Goal: Book appointment/travel/reservation

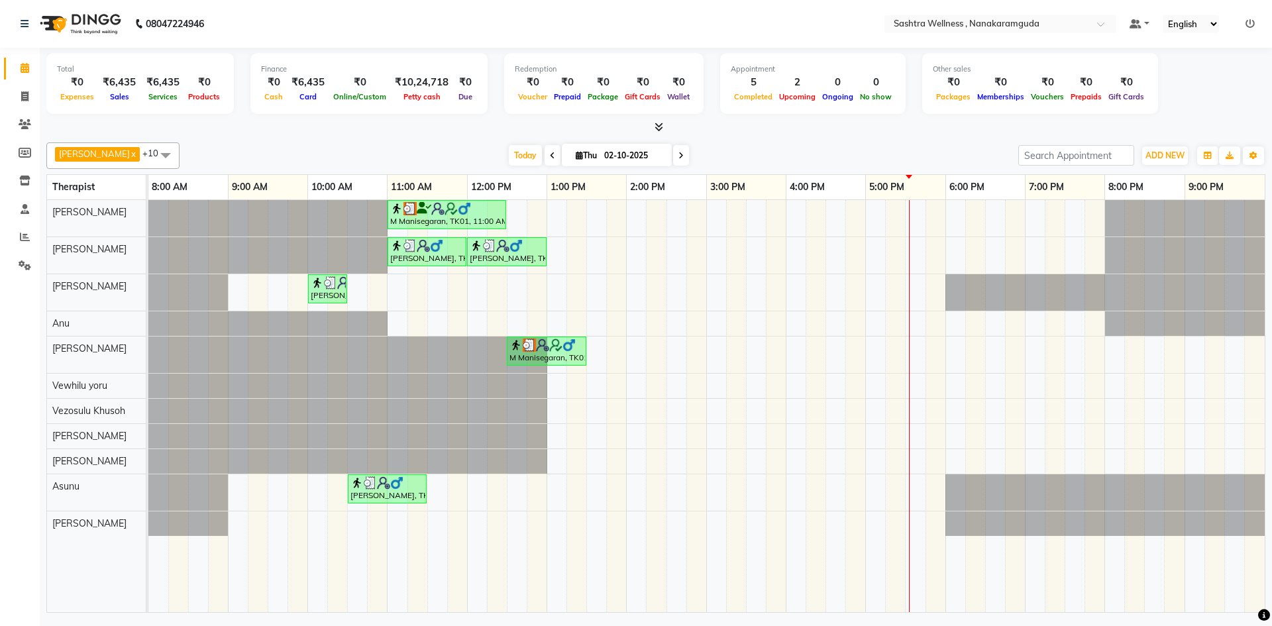
click at [152, 157] on span at bounding box center [165, 154] width 27 height 25
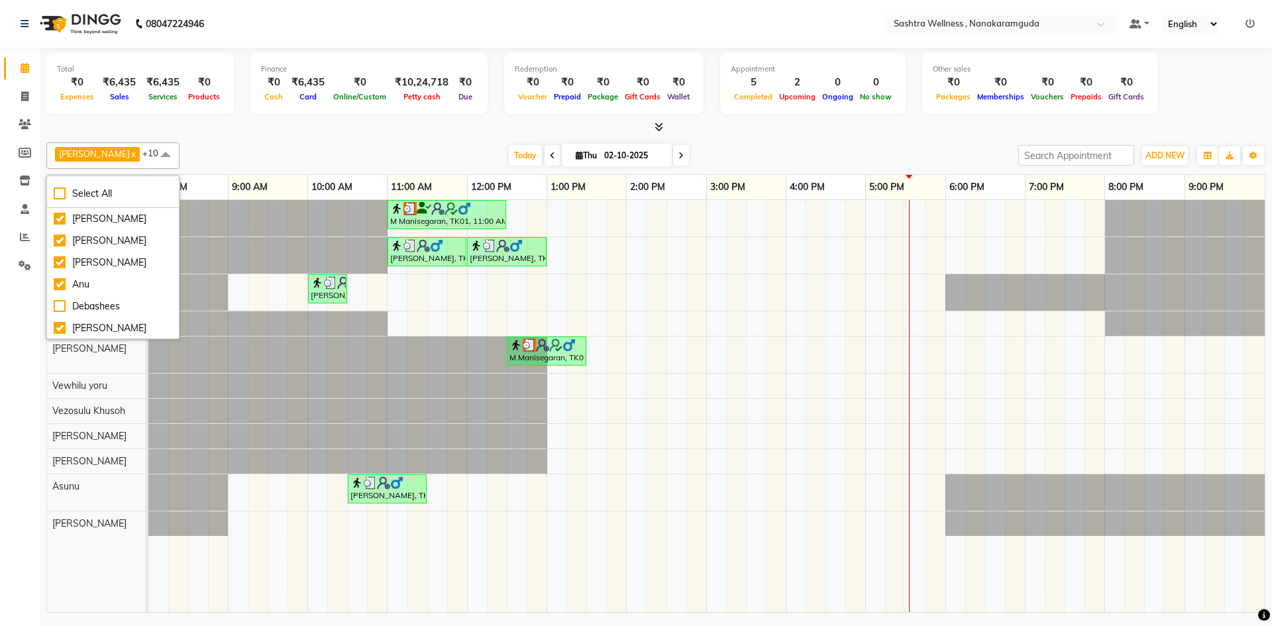
click at [66, 564] on div "[PERSON_NAME] [PERSON_NAME] [PERSON_NAME] [PERSON_NAME] [PERSON_NAME]" at bounding box center [101, 406] width 109 height 412
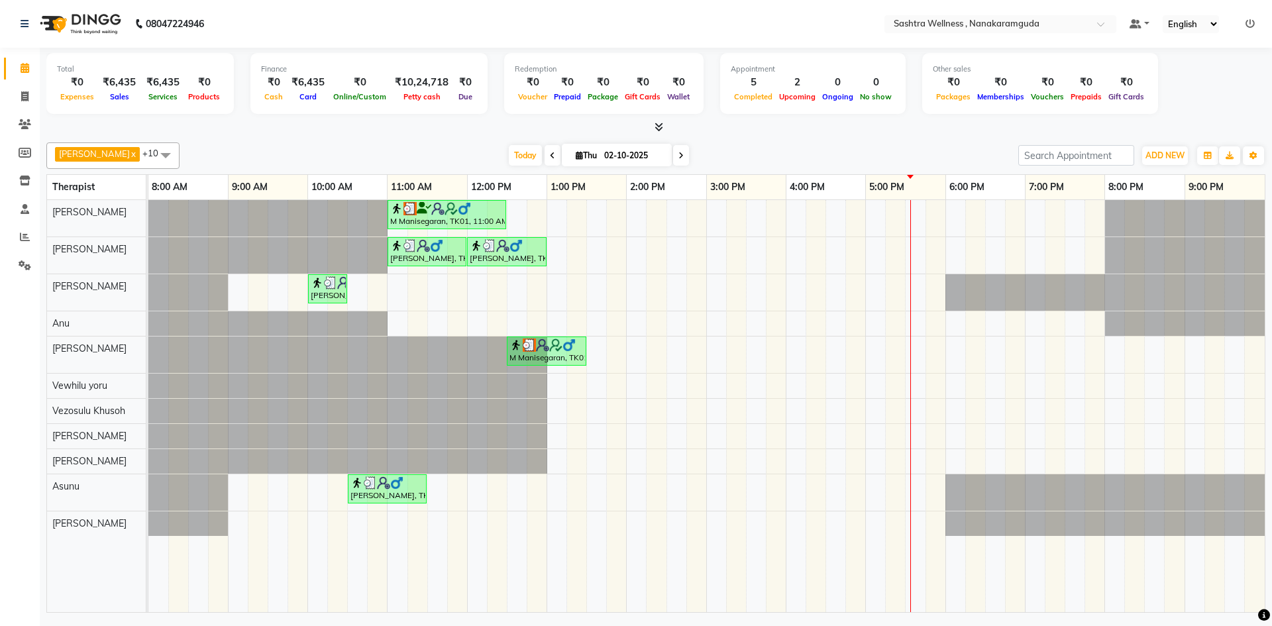
click at [673, 150] on span at bounding box center [681, 155] width 16 height 21
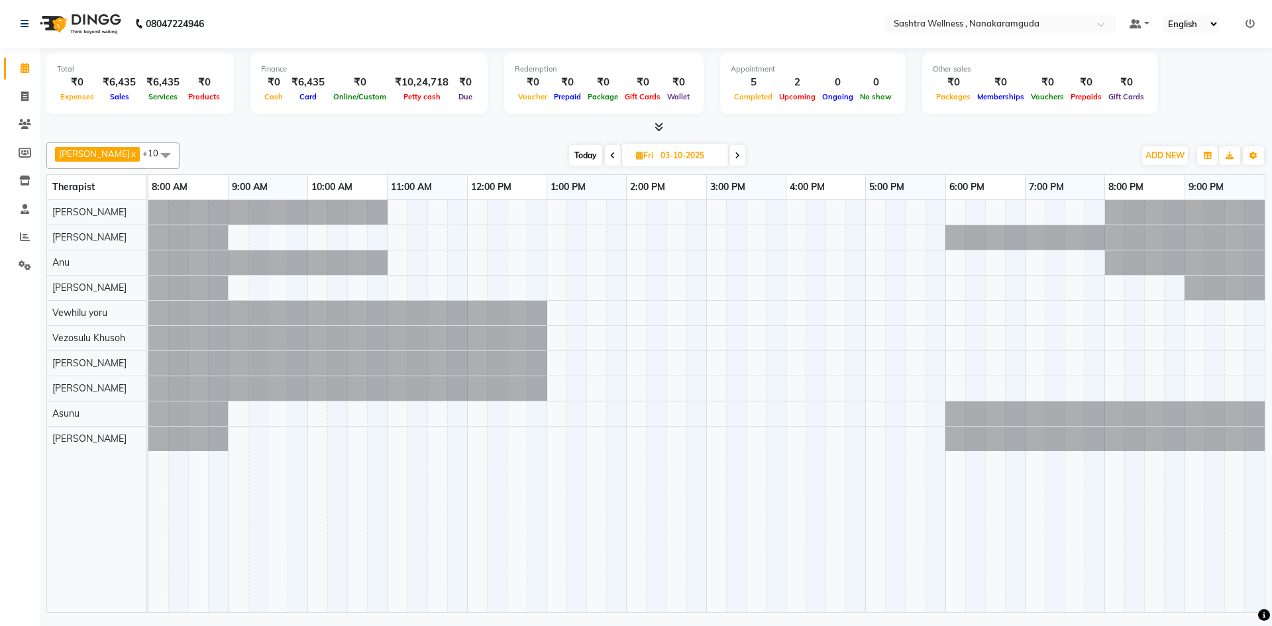
click at [605, 154] on span at bounding box center [613, 155] width 16 height 21
type input "02-10-2025"
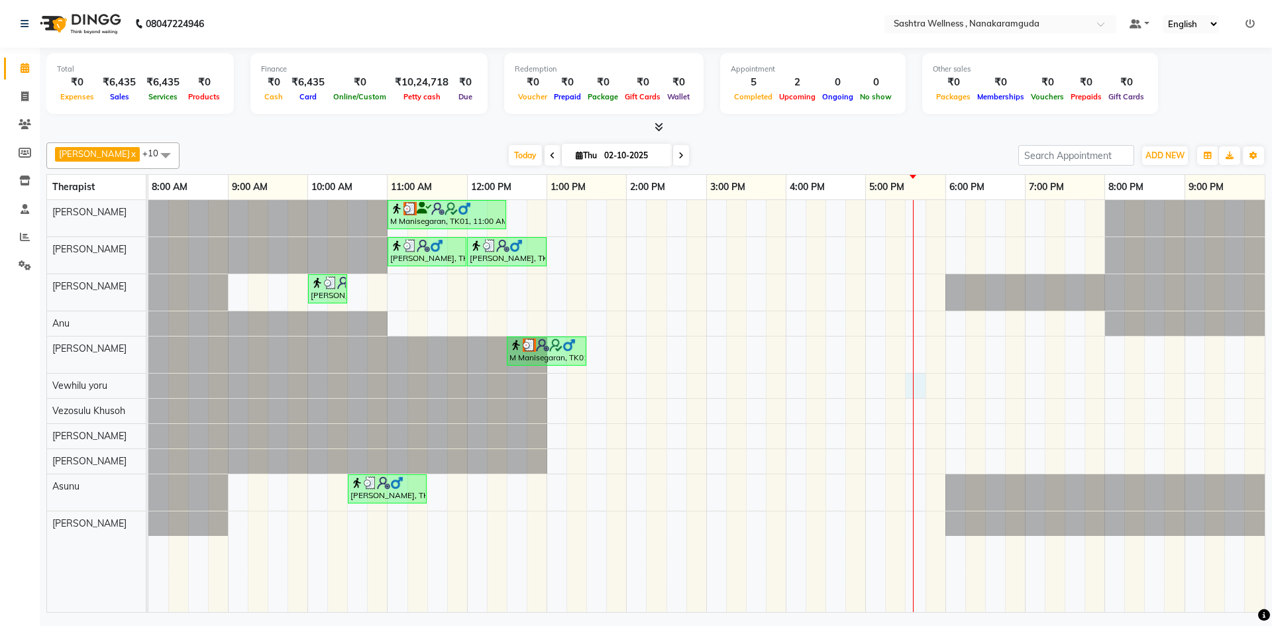
click at [922, 385] on div "M Manisegaran, TK01, 11:00 AM-12:30 PM, CLASSIC MASSAGES -Deep Tissue Massage (…" at bounding box center [706, 406] width 1117 height 412
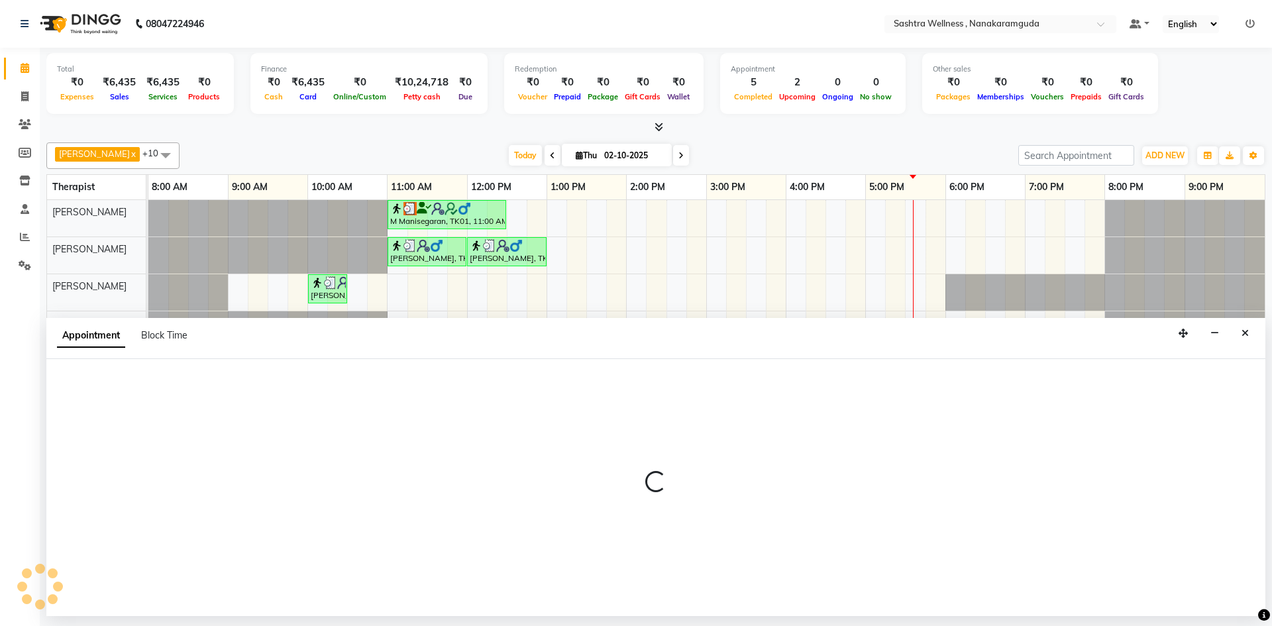
select select "92992"
select select "1050"
select select "tentative"
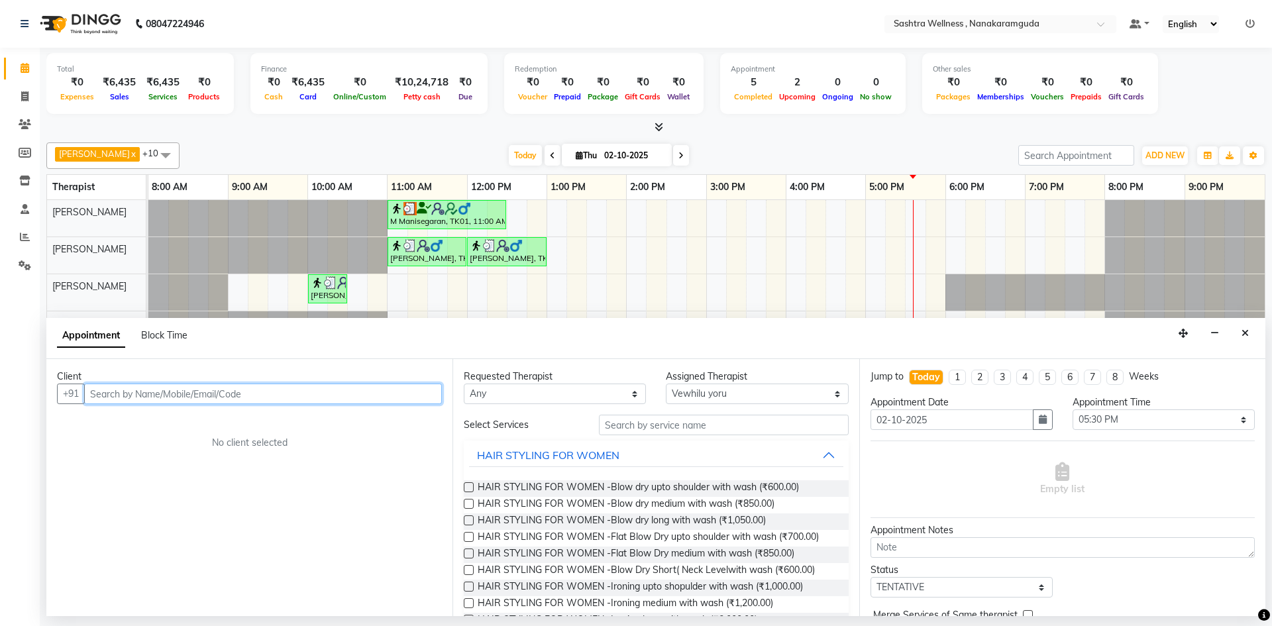
click at [195, 396] on input "text" at bounding box center [263, 394] width 358 height 21
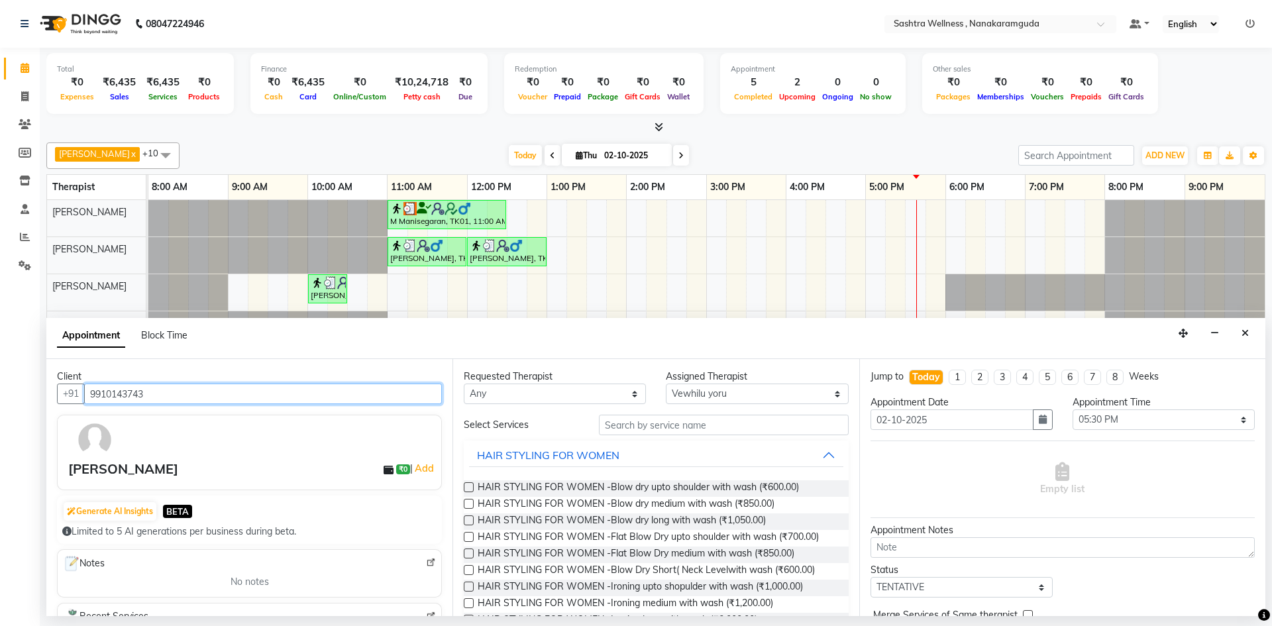
type input "9910143743"
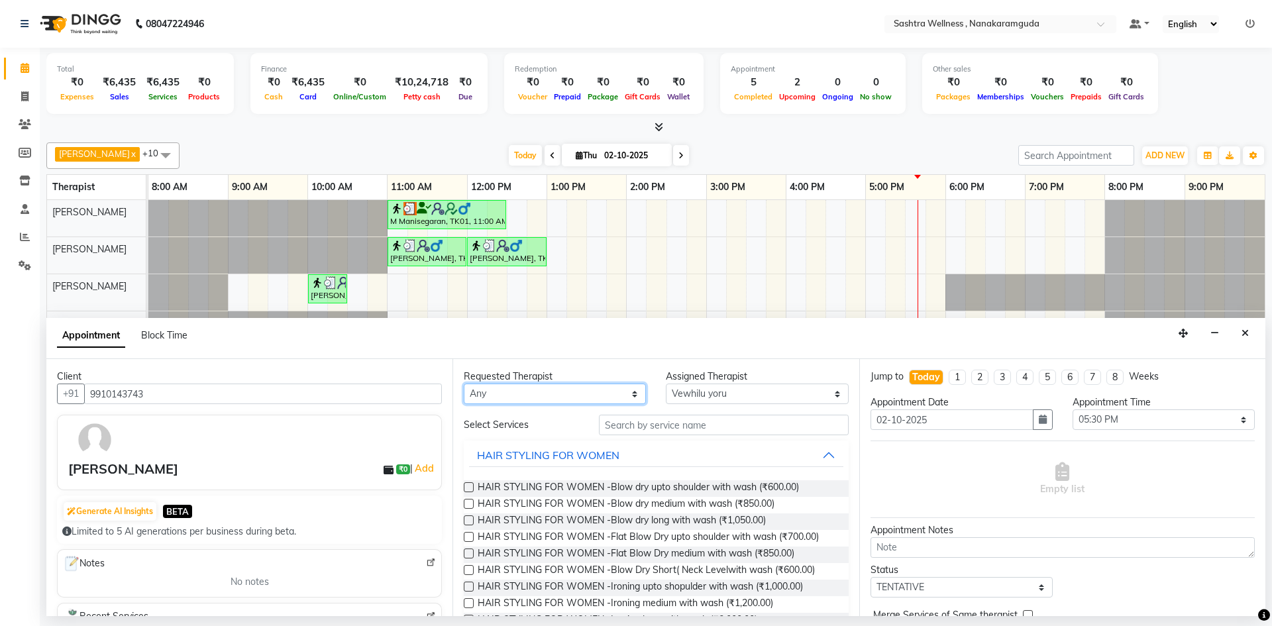
click at [524, 396] on select "Any [PERSON_NAME] [PERSON_NAME] [PERSON_NAME] [PERSON_NAME] [PERSON_NAME] [PERS…" at bounding box center [555, 394] width 182 height 21
select select "92992"
click at [464, 384] on select "Any [PERSON_NAME] [PERSON_NAME] [PERSON_NAME] [PERSON_NAME] [PERSON_NAME] [PERS…" at bounding box center [555, 394] width 182 height 21
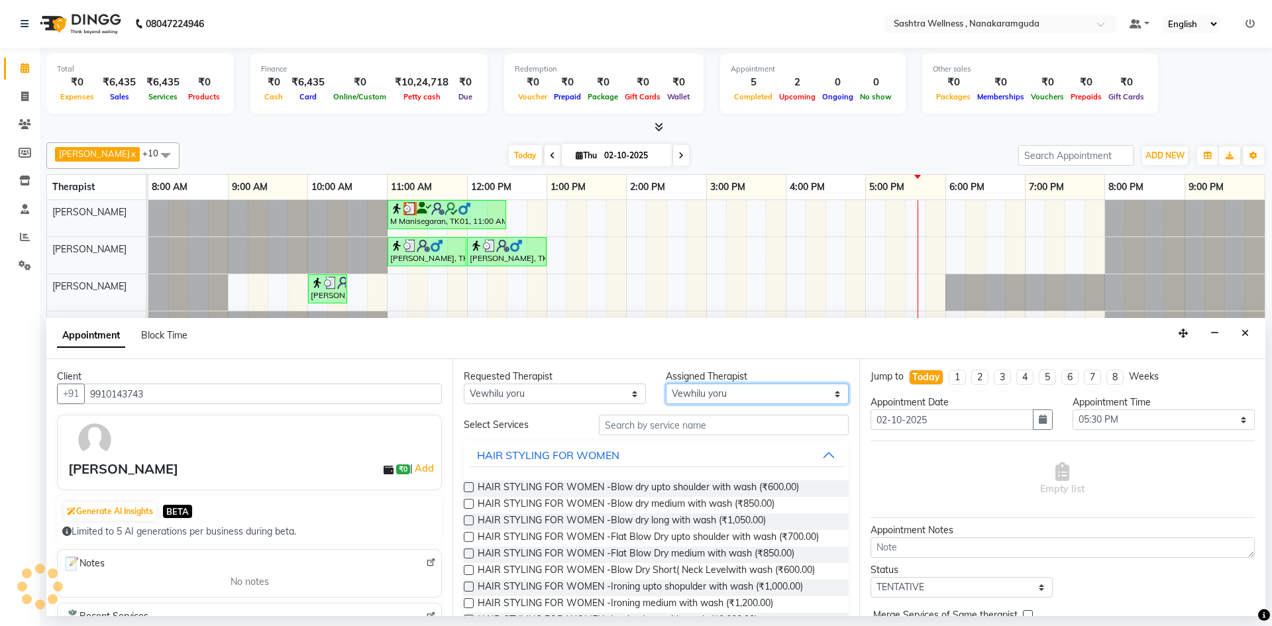
click at [706, 397] on select "Select [PERSON_NAME] [PERSON_NAME] [PERSON_NAME] [PERSON_NAME] [PERSON_NAME] [P…" at bounding box center [757, 394] width 182 height 21
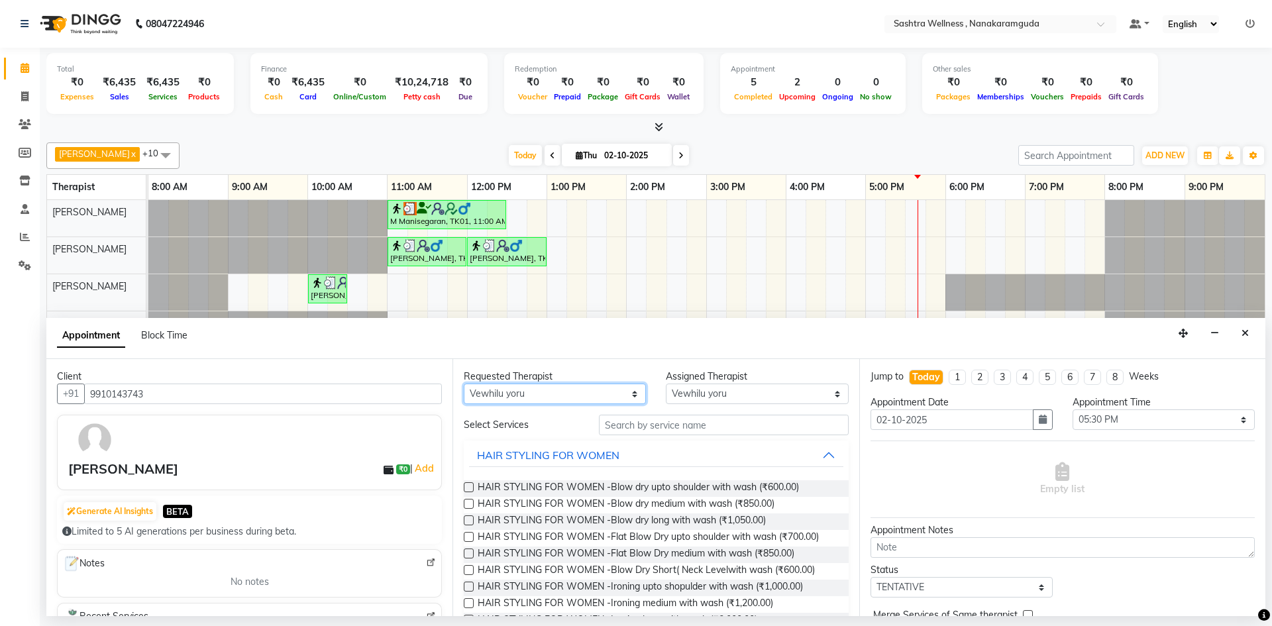
click at [625, 393] on select "Any [PERSON_NAME] [PERSON_NAME] [PERSON_NAME] [PERSON_NAME] [PERSON_NAME] [PERS…" at bounding box center [555, 394] width 182 height 21
click at [464, 384] on select "Any [PERSON_NAME] [PERSON_NAME] [PERSON_NAME] [PERSON_NAME] [PERSON_NAME] [PERS…" at bounding box center [555, 394] width 182 height 21
click at [698, 423] on input "text" at bounding box center [724, 425] width 250 height 21
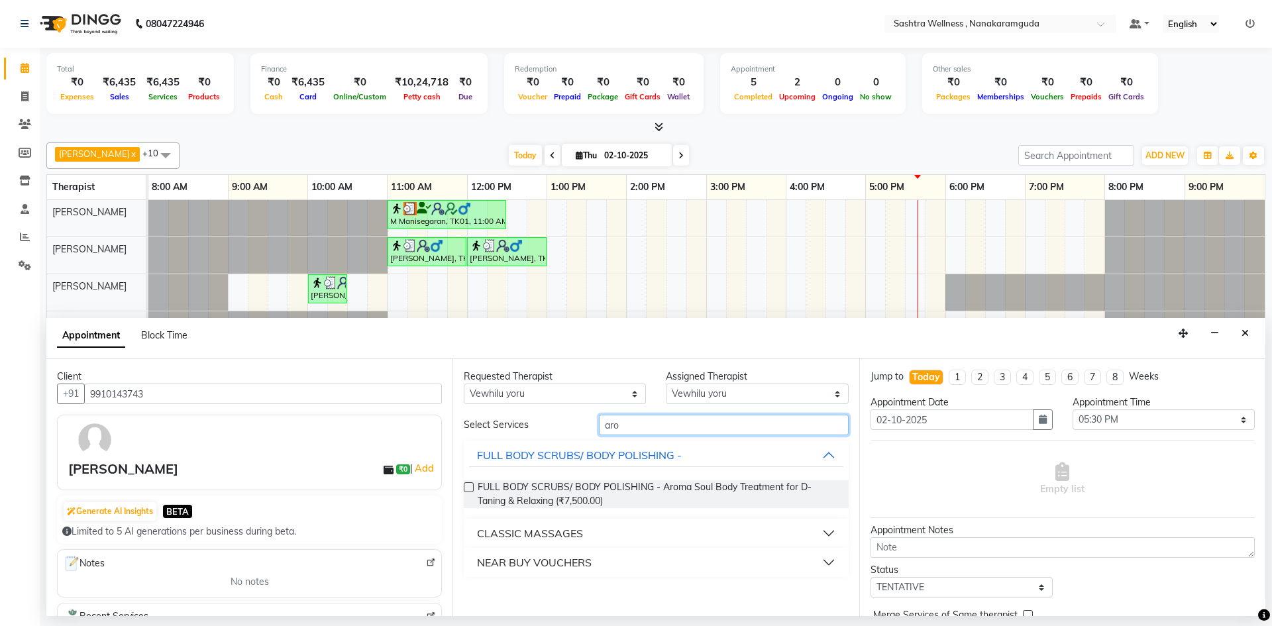
type input "aro"
click at [826, 561] on button "NEAR BUY VOUCHERS" at bounding box center [656, 563] width 374 height 24
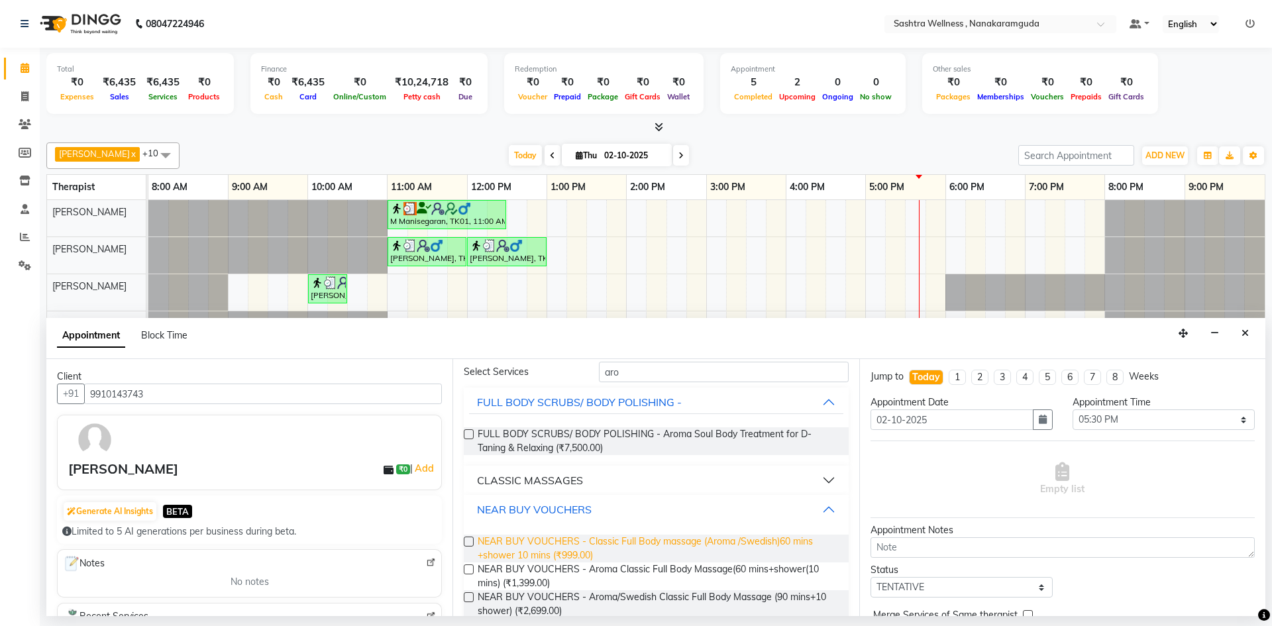
scroll to position [104, 0]
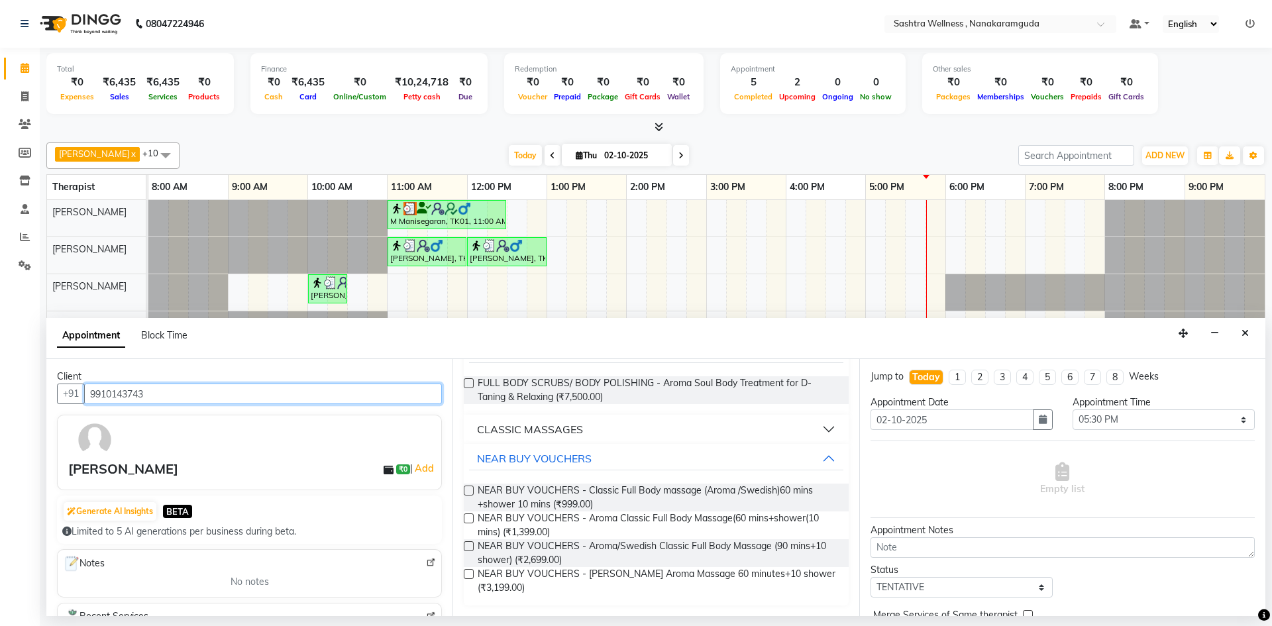
click at [237, 386] on input "9910143743" at bounding box center [263, 394] width 358 height 21
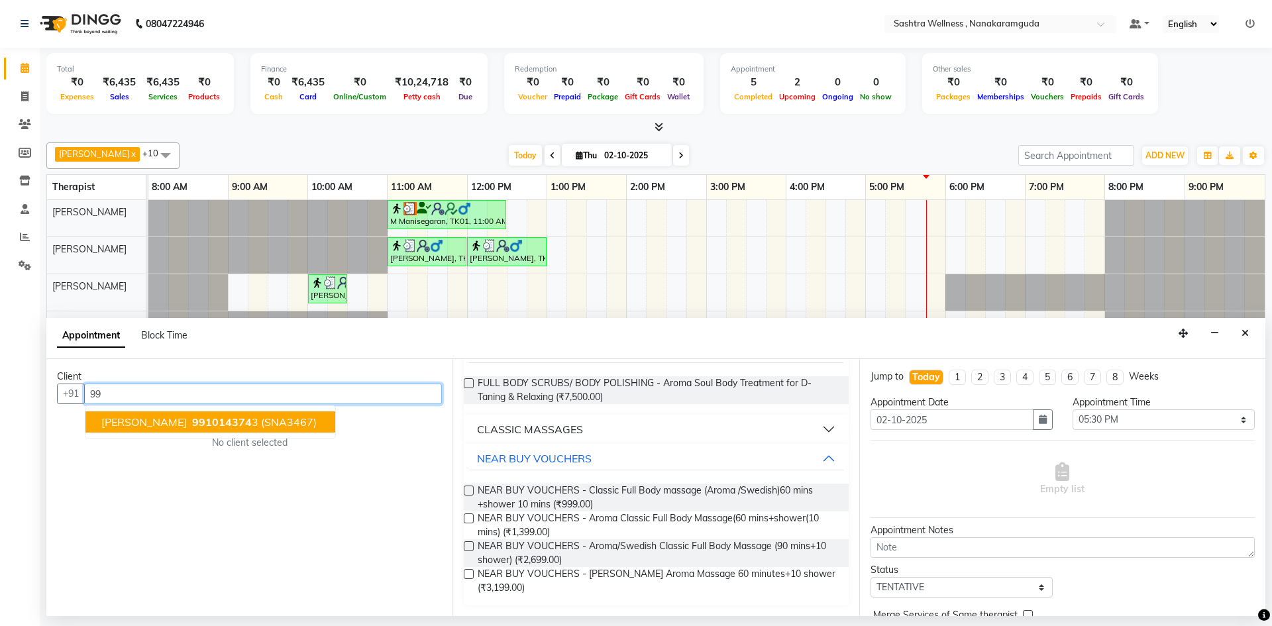
type input "9"
click at [192, 424] on span "82476868" at bounding box center [218, 421] width 53 height 13
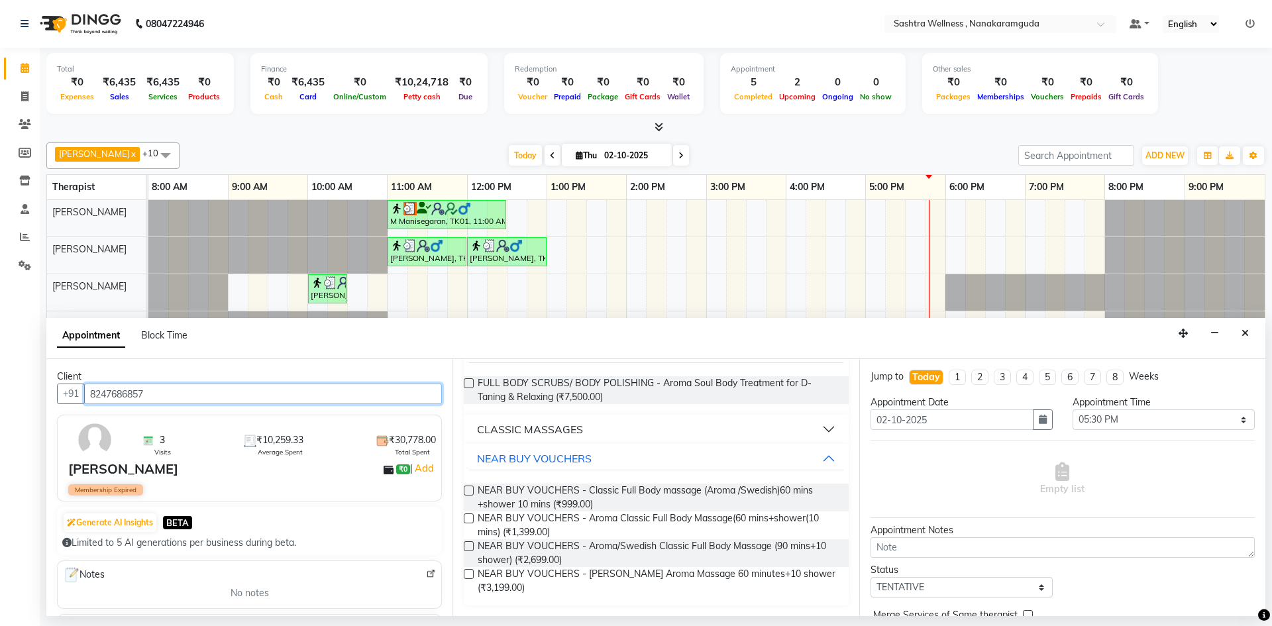
drag, startPoint x: 153, startPoint y: 392, endPoint x: 93, endPoint y: 396, distance: 60.5
click at [93, 396] on input "8247686857" at bounding box center [263, 394] width 358 height 21
type input "8247686857"
click at [1247, 339] on button "Close" at bounding box center [1245, 333] width 19 height 21
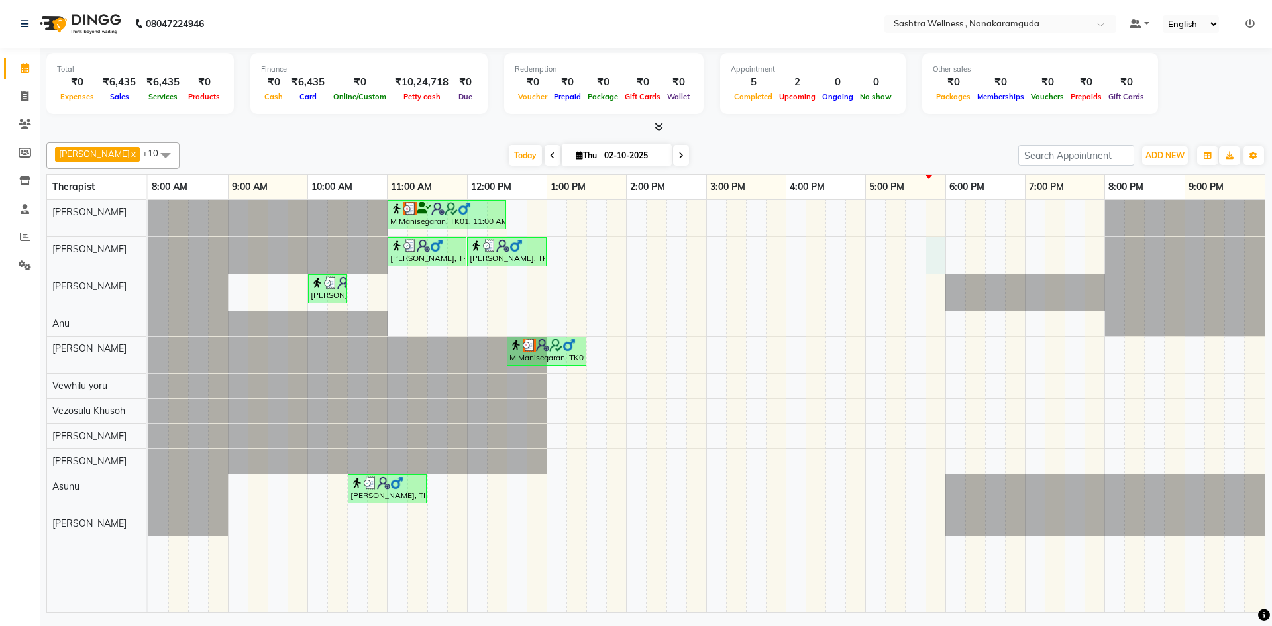
click at [932, 251] on div "M Manisegaran, TK01, 11:00 AM-12:30 PM, CLASSIC MASSAGES -Deep Tissue Massage (…" at bounding box center [706, 406] width 1117 height 412
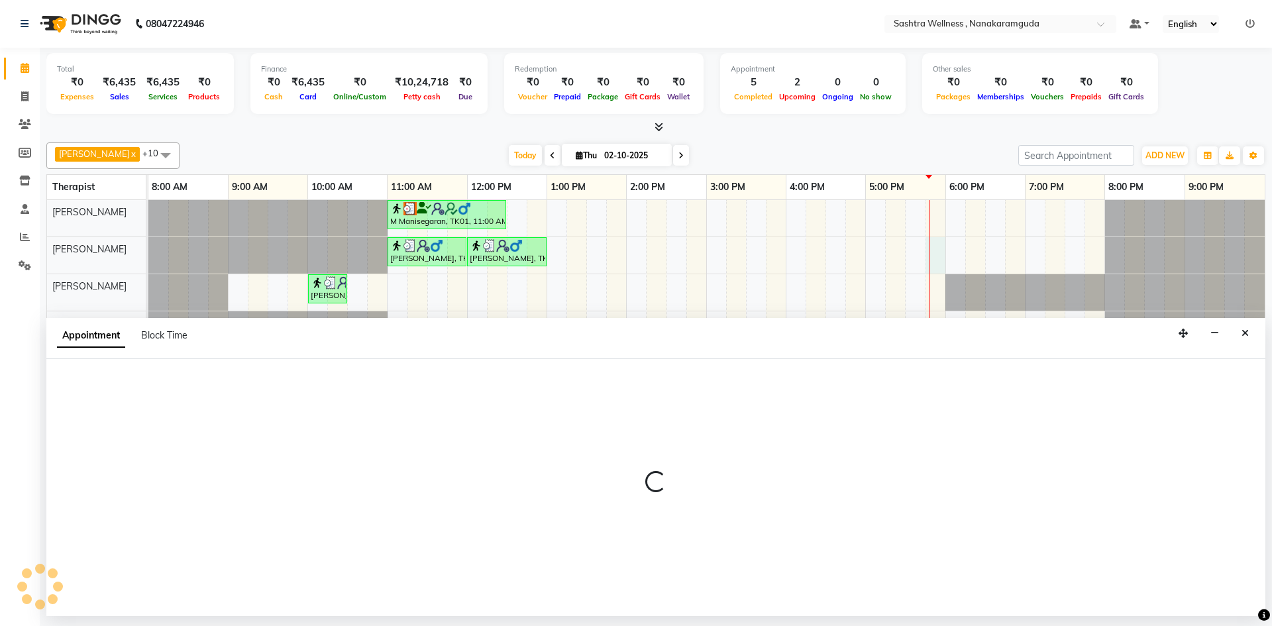
select select "88333"
select select "tentative"
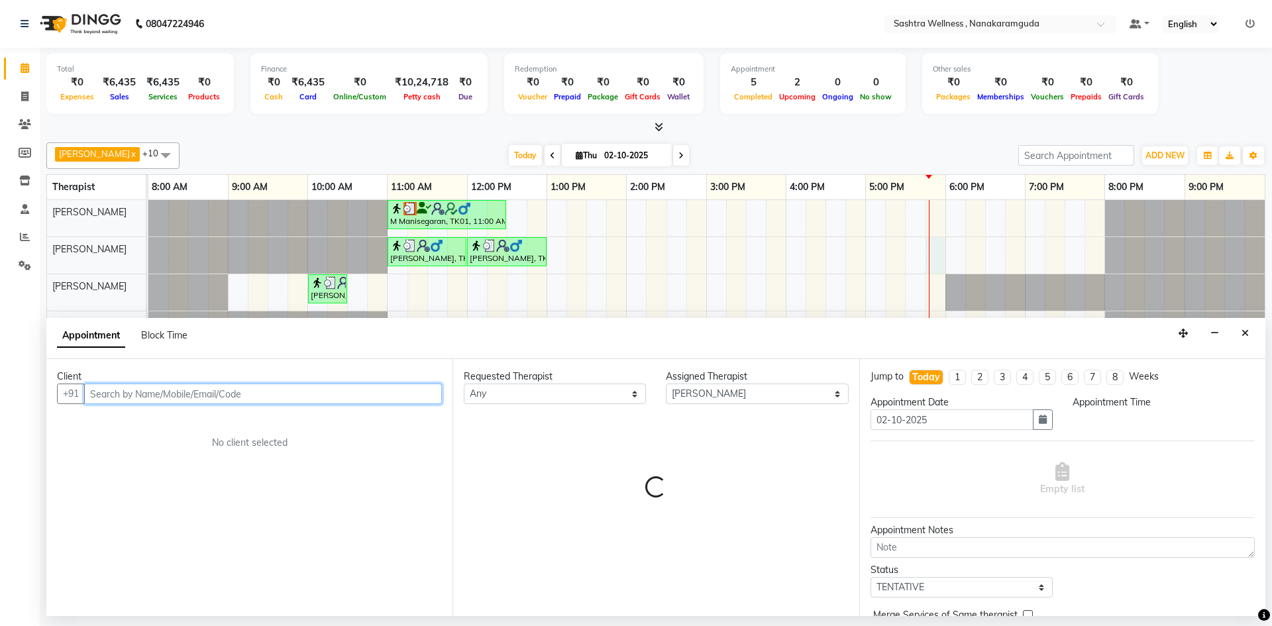
select select "1065"
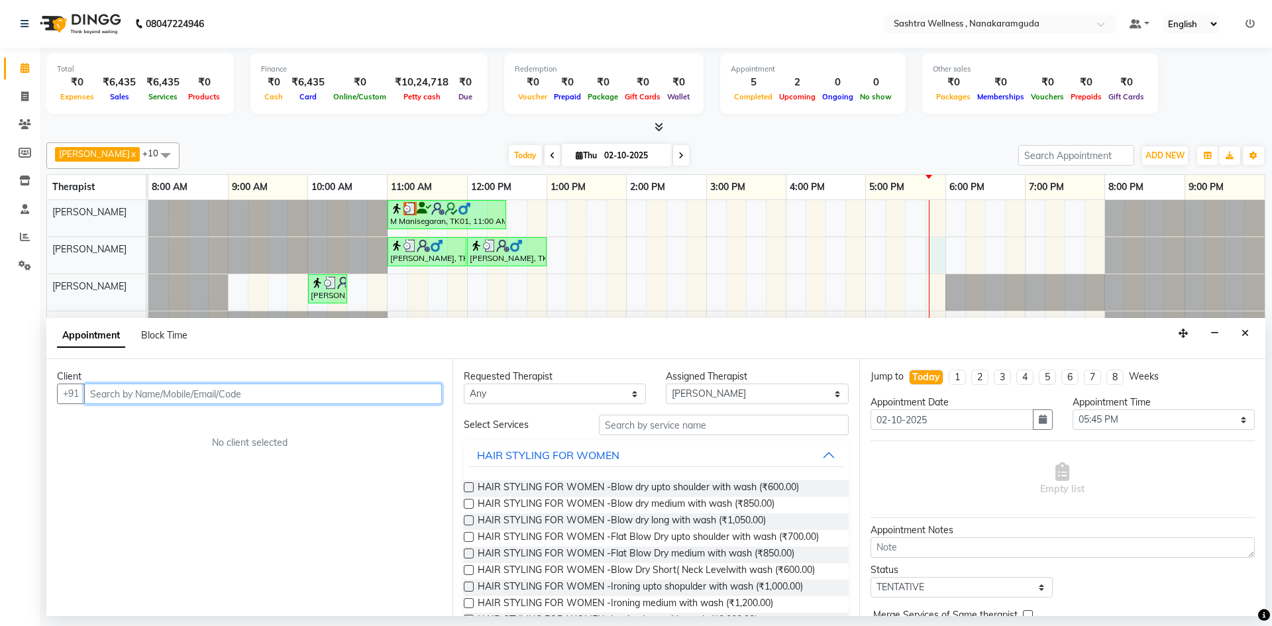
click at [287, 396] on input "text" at bounding box center [263, 394] width 358 height 21
paste input "8247686857"
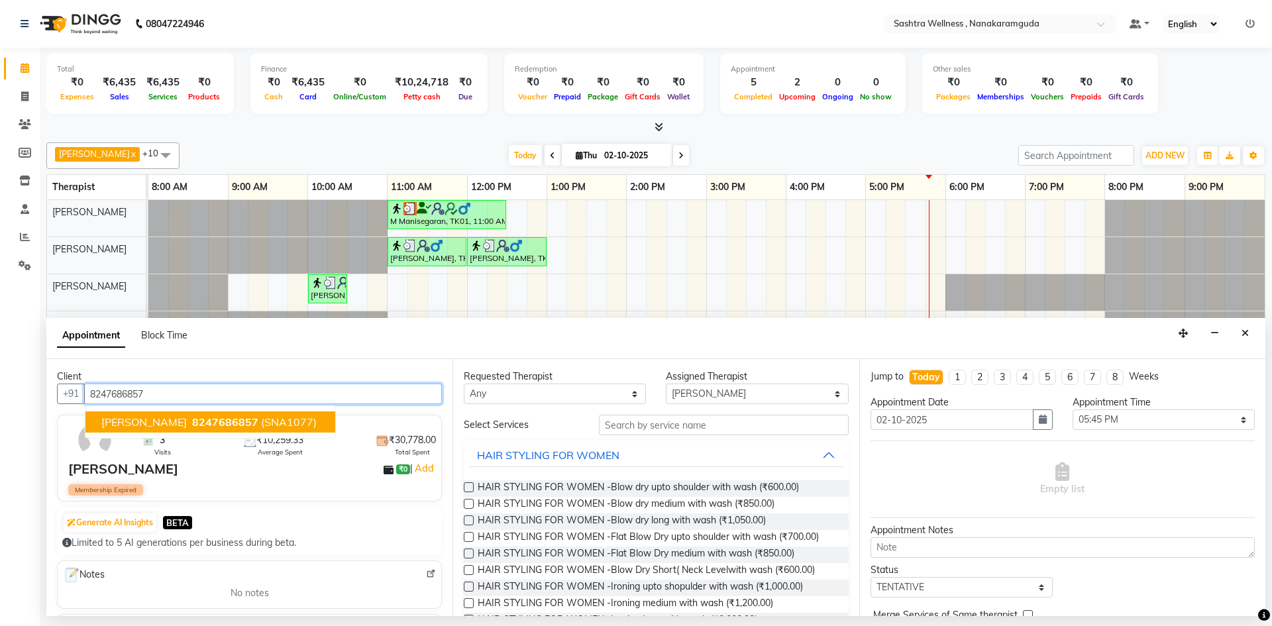
type input "8247686857"
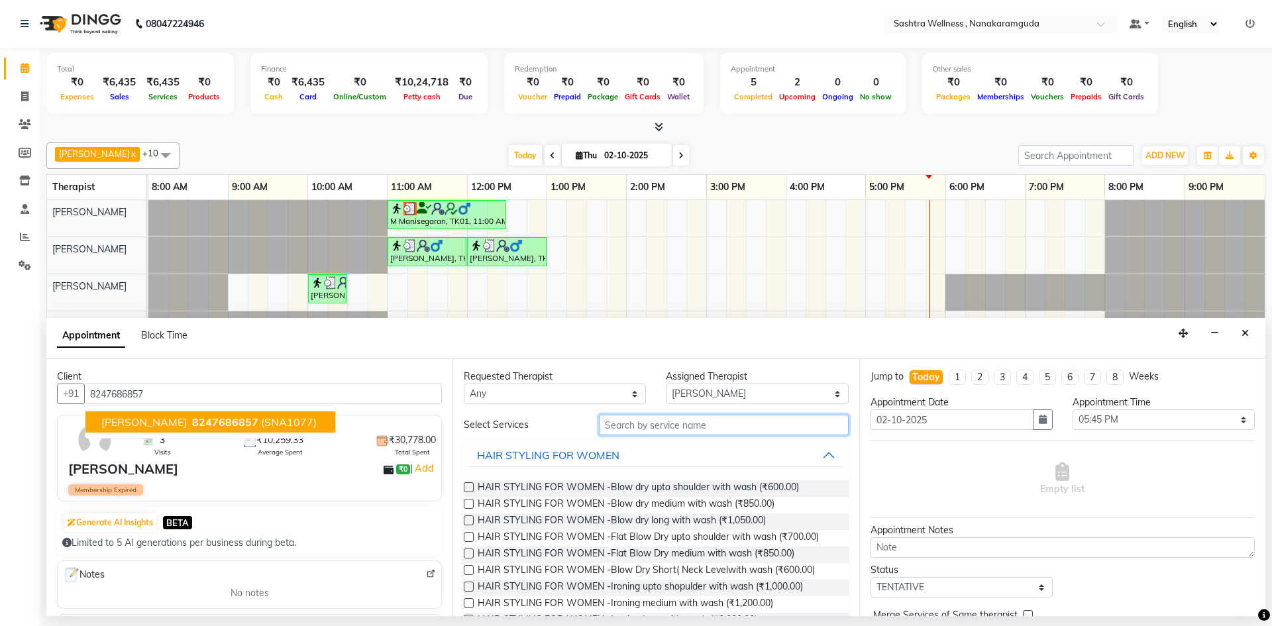
click at [659, 429] on input "text" at bounding box center [724, 425] width 250 height 21
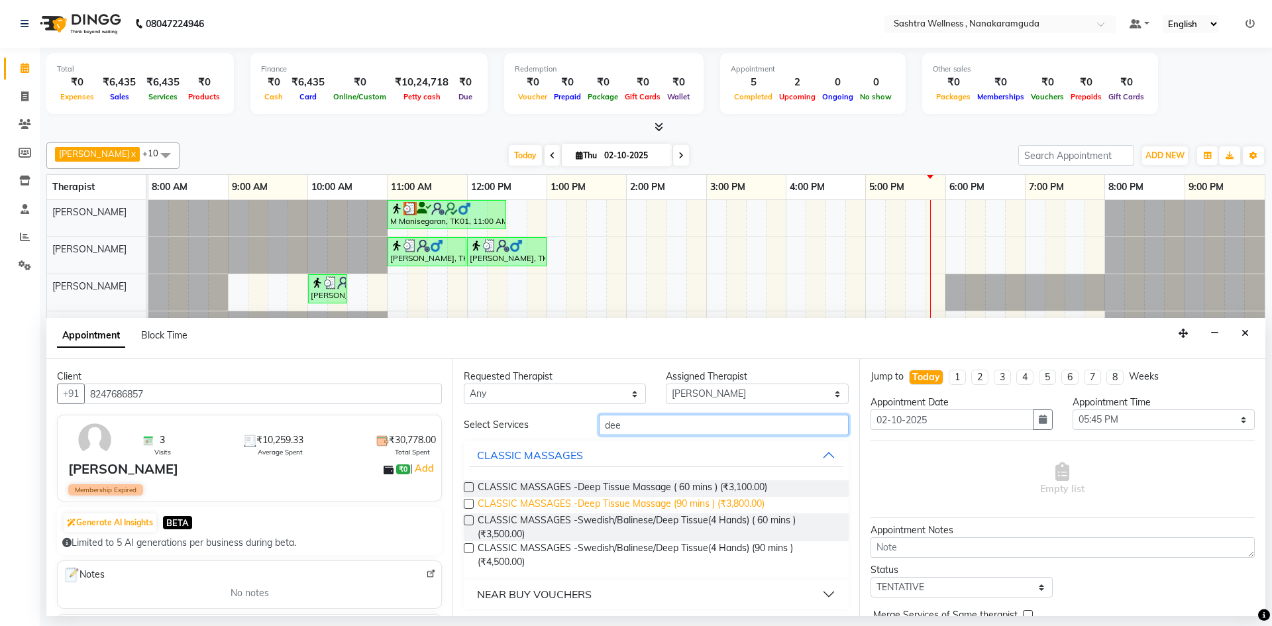
type input "dee"
click at [544, 507] on span "CLASSIC MASSAGES -Deep Tissue Massage (90 mins ) (₹3,800.00)" at bounding box center [621, 505] width 287 height 17
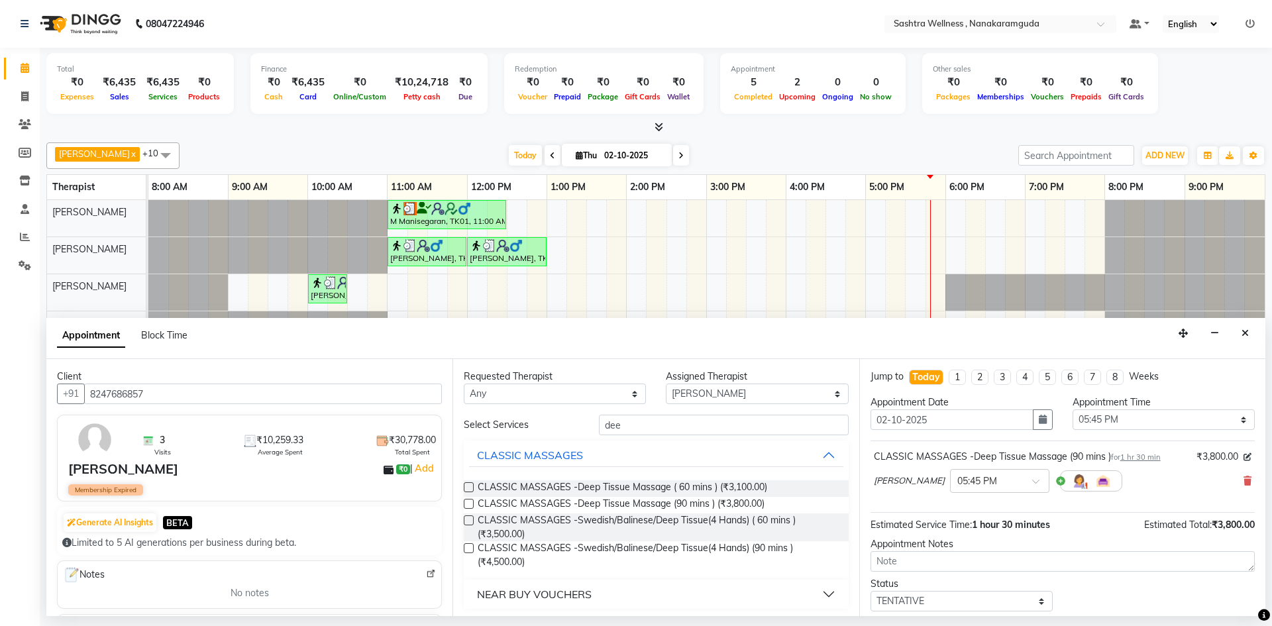
click at [465, 506] on label at bounding box center [469, 504] width 10 height 10
click at [465, 506] on input "checkbox" at bounding box center [468, 505] width 9 height 9
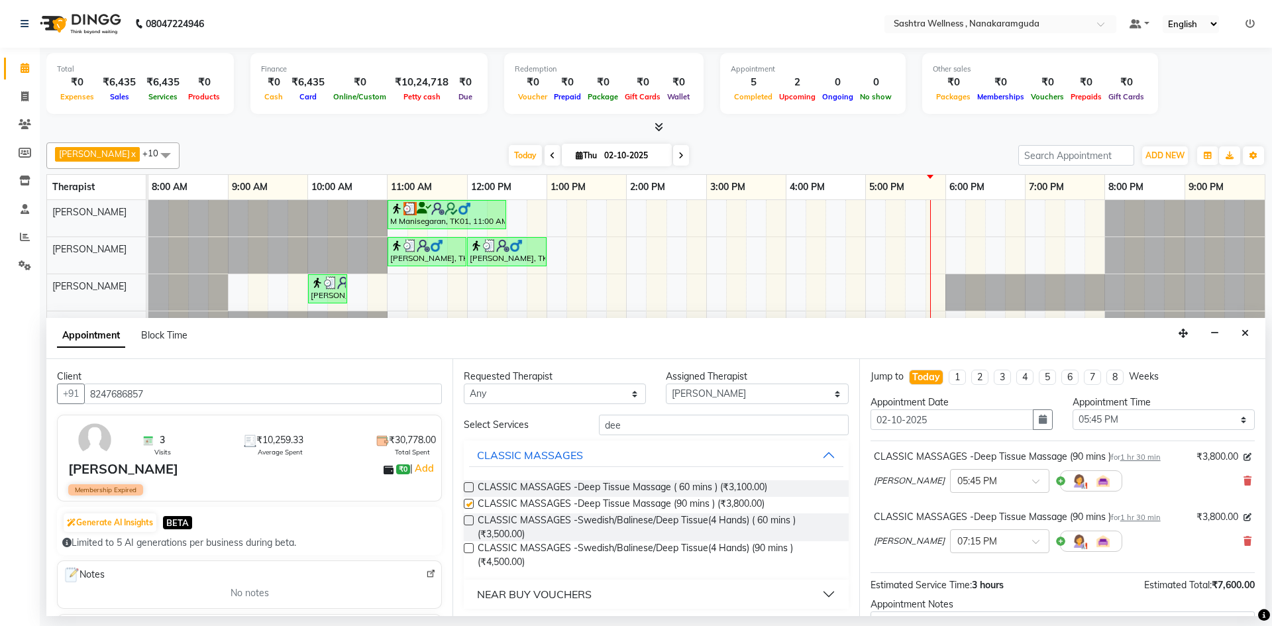
checkbox input "false"
click at [1253, 333] on button "Close" at bounding box center [1245, 333] width 19 height 21
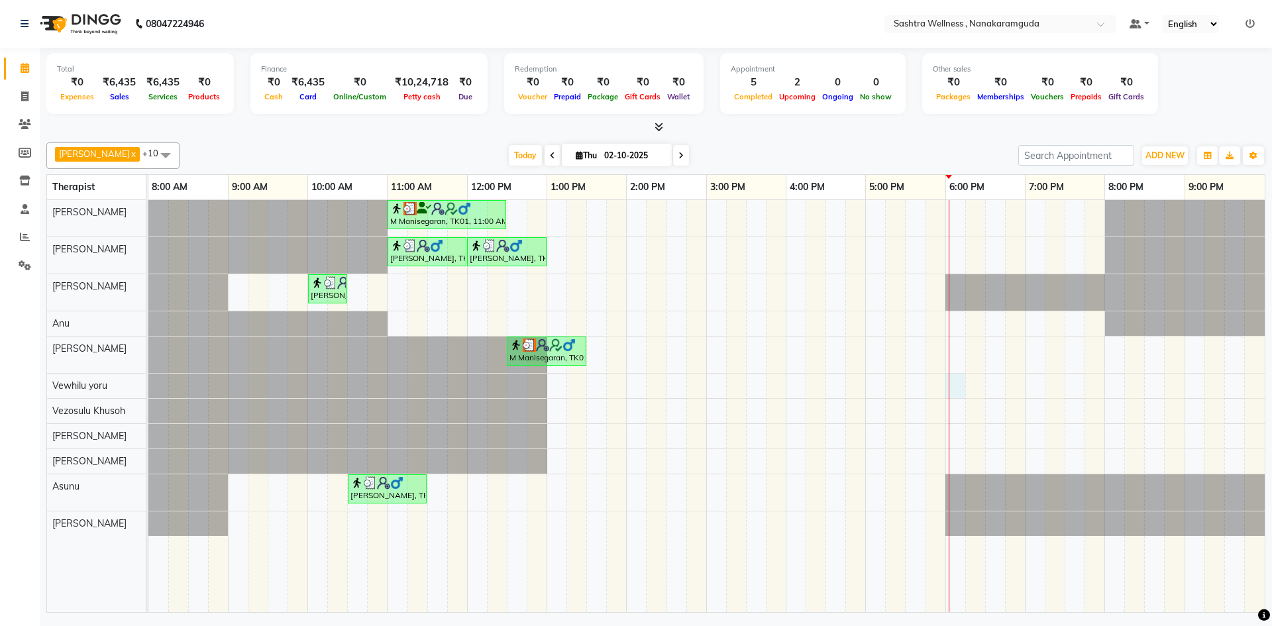
click at [958, 386] on div "M Manisegaran, TK01, 11:00 AM-12:30 PM, CLASSIC MASSAGES -Deep Tissue Massage (…" at bounding box center [706, 406] width 1117 height 412
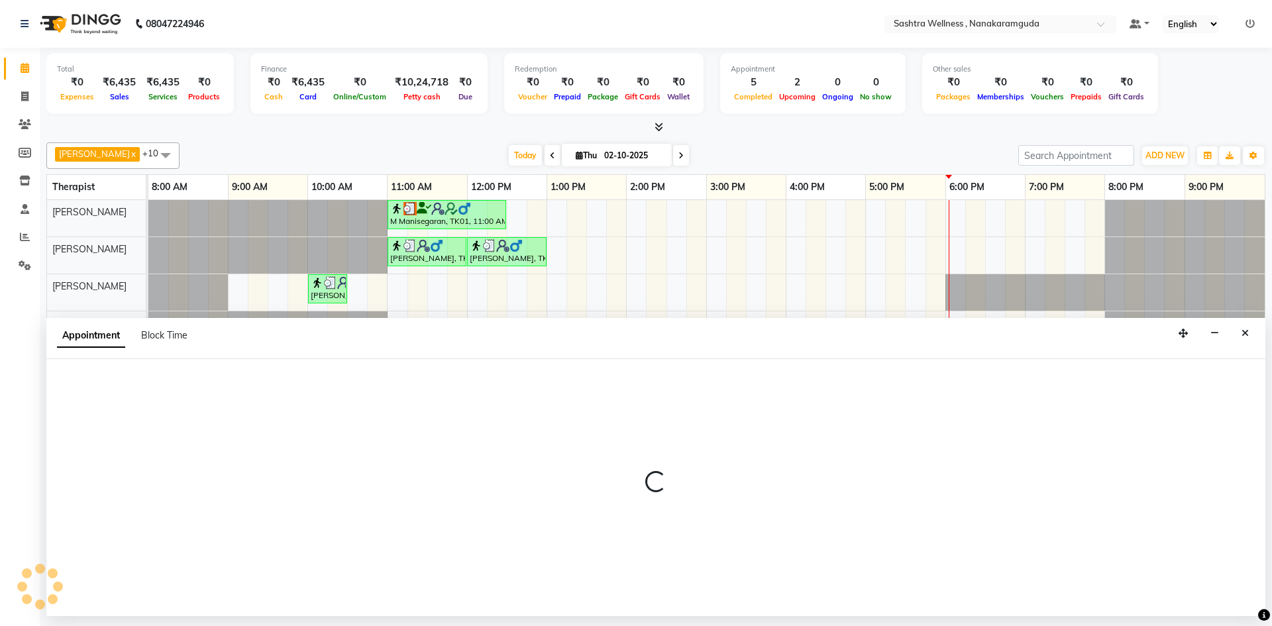
select select "92992"
select select "1080"
select select "tentative"
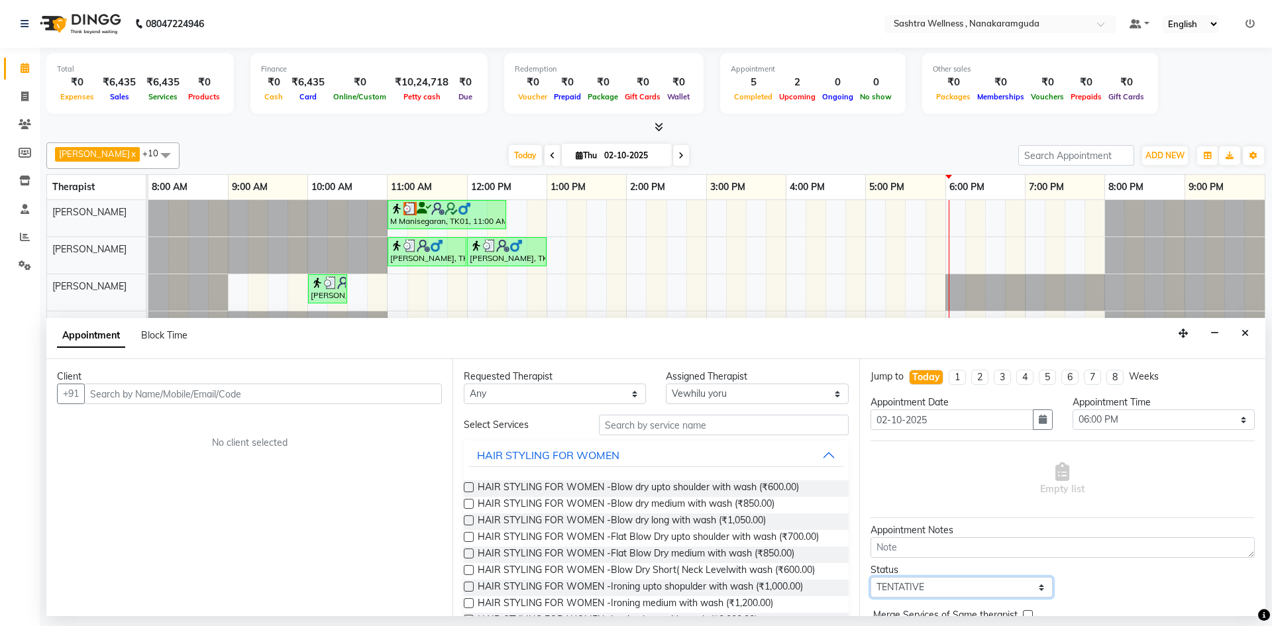
click at [989, 592] on select "Select TENTATIVE CONFIRM CHECK-IN UPCOMING" at bounding box center [962, 587] width 182 height 21
click at [170, 473] on div "Client +91 No client selected" at bounding box center [249, 487] width 406 height 257
click at [1250, 329] on button "Close" at bounding box center [1245, 333] width 19 height 21
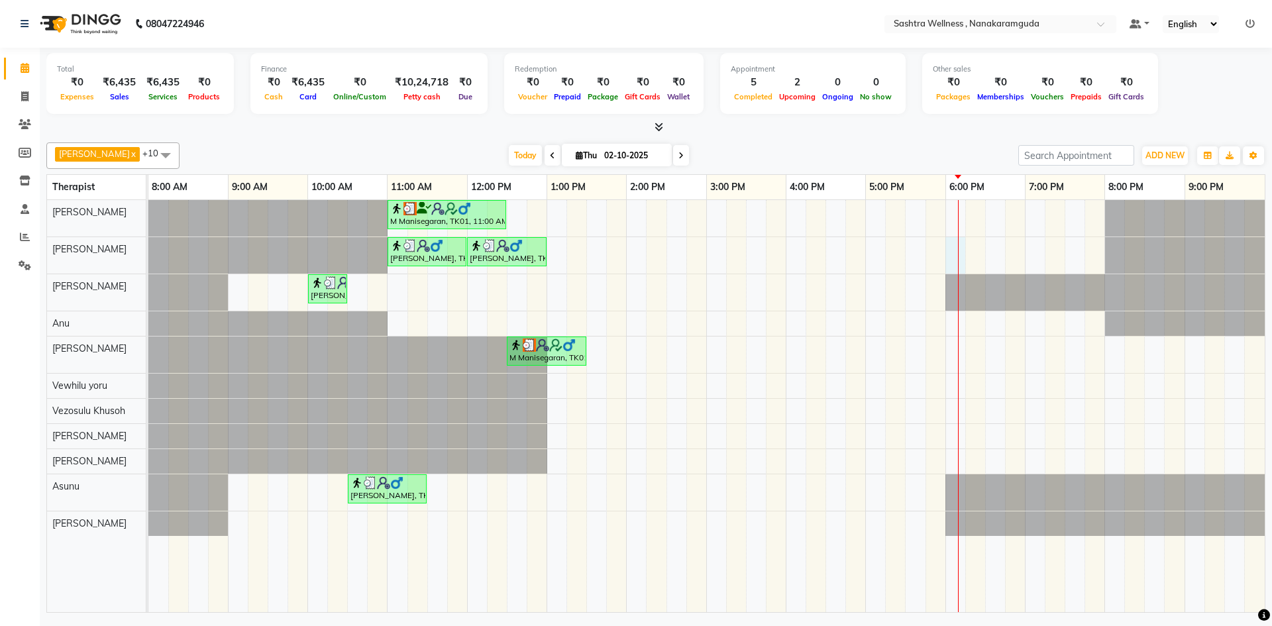
click at [960, 254] on div "M Manisegaran, TK01, 11:00 AM-12:30 PM, CLASSIC MASSAGES -Deep Tissue Massage (…" at bounding box center [706, 406] width 1117 height 412
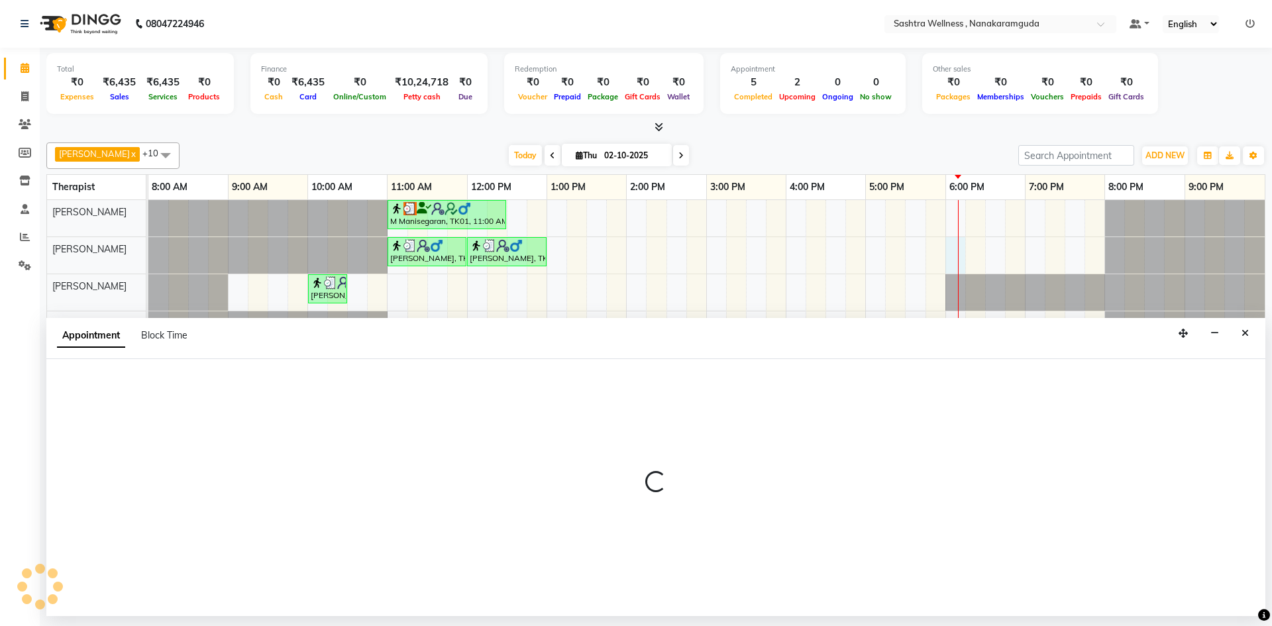
select select "88333"
select select "1080"
select select "tentative"
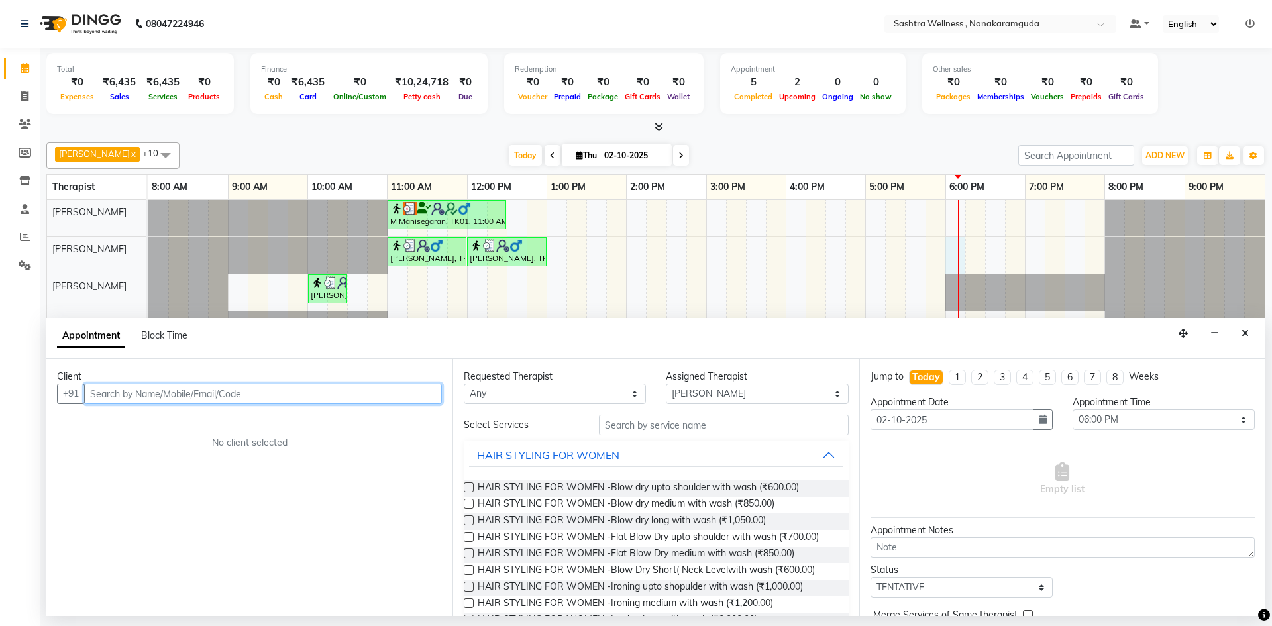
paste input "8247686857"
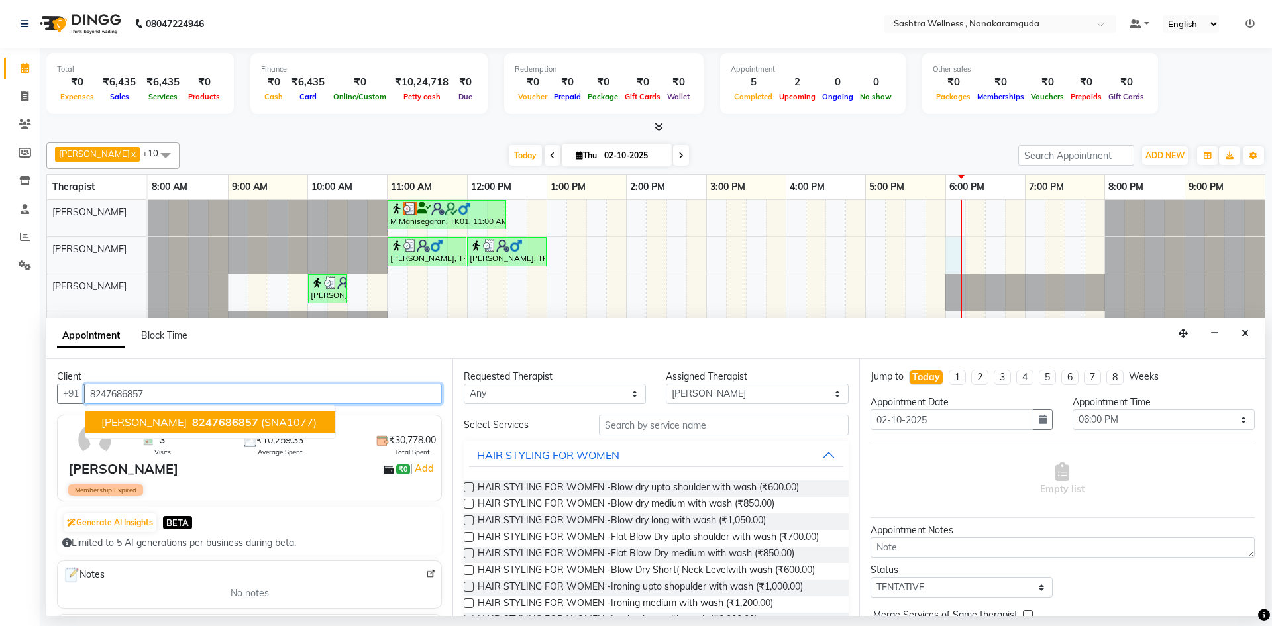
type input "8247686857"
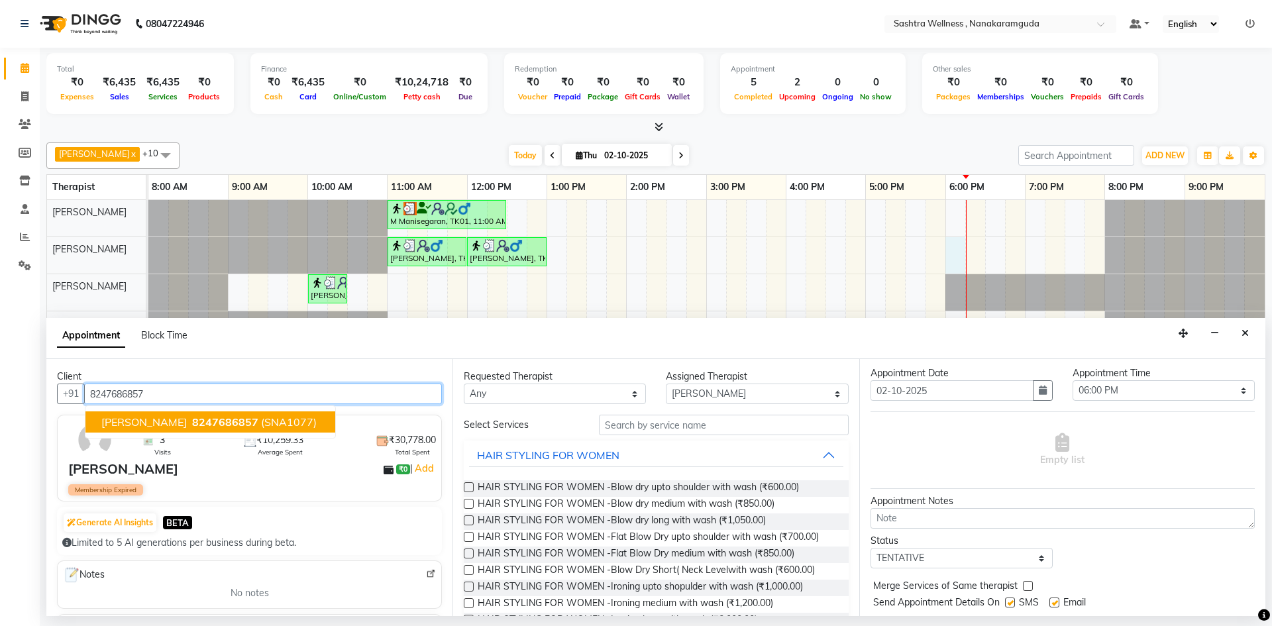
scroll to position [0, 0]
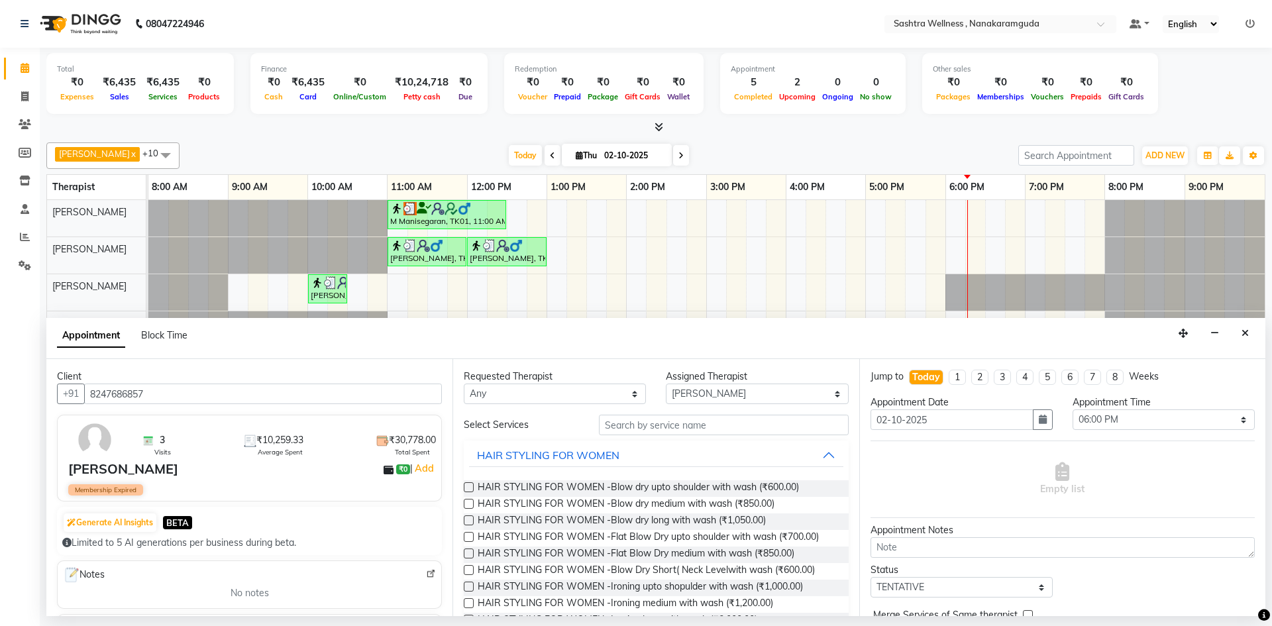
click at [399, 21] on nav "08047224946 Select Location × Sashtra Wellness , Nanakaramguda Default Panel My…" at bounding box center [636, 24] width 1272 height 48
click at [1244, 336] on icon "Close" at bounding box center [1245, 333] width 7 height 9
